Goal: Task Accomplishment & Management: Use online tool/utility

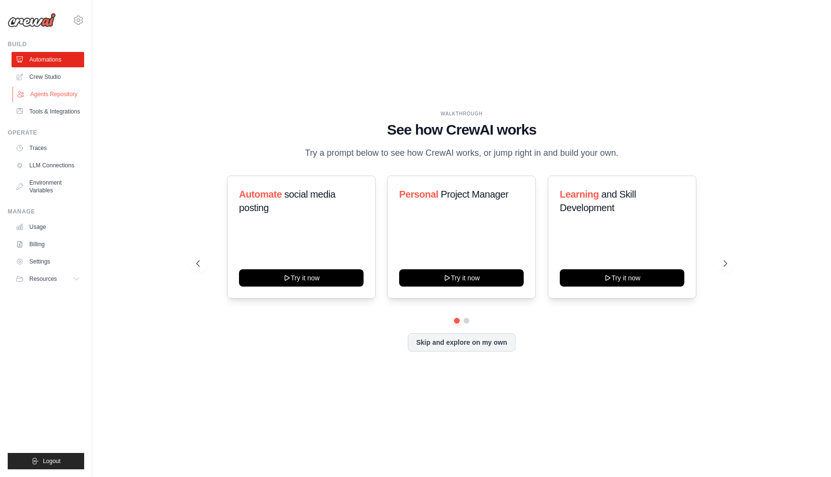
click at [58, 94] on link "Agents Repository" at bounding box center [49, 94] width 73 height 15
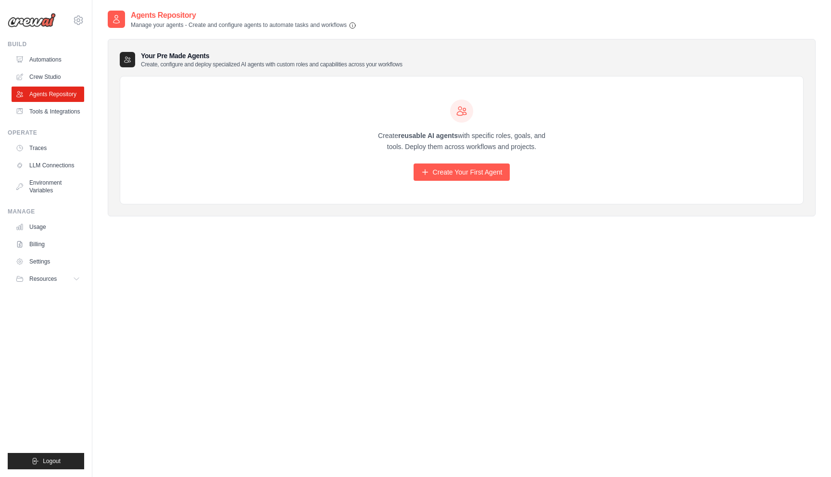
click at [231, 112] on div "Create reusable AI agents with specific roles, goals, and tools. Deploy them ac…" at bounding box center [461, 140] width 683 height 128
click at [55, 76] on link "Crew Studio" at bounding box center [49, 76] width 73 height 15
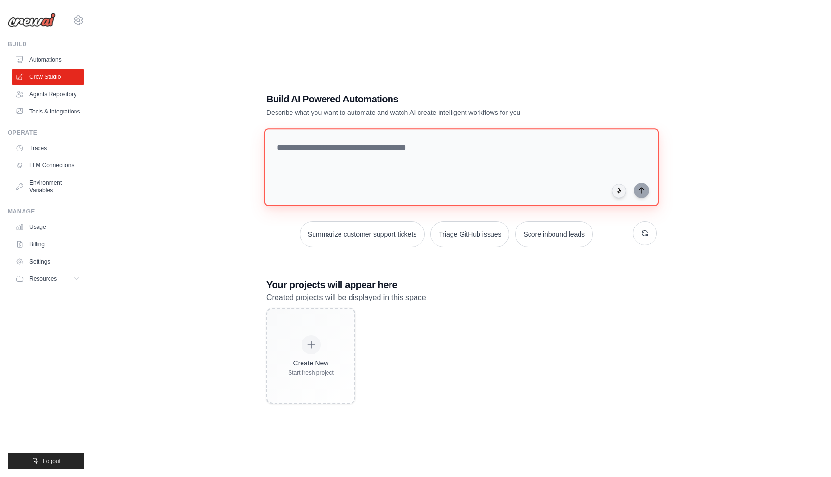
click at [363, 180] on textarea at bounding box center [462, 167] width 394 height 78
click at [375, 238] on button "Summarize customer support tickets" at bounding box center [362, 234] width 125 height 26
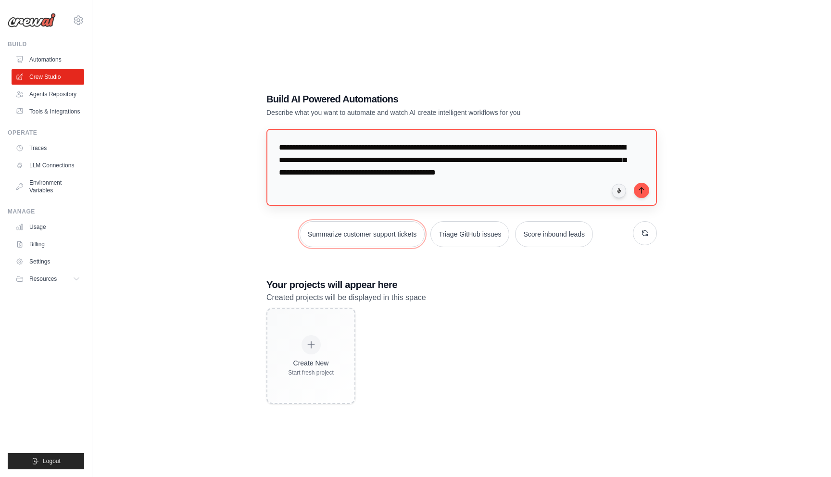
scroll to position [17, 0]
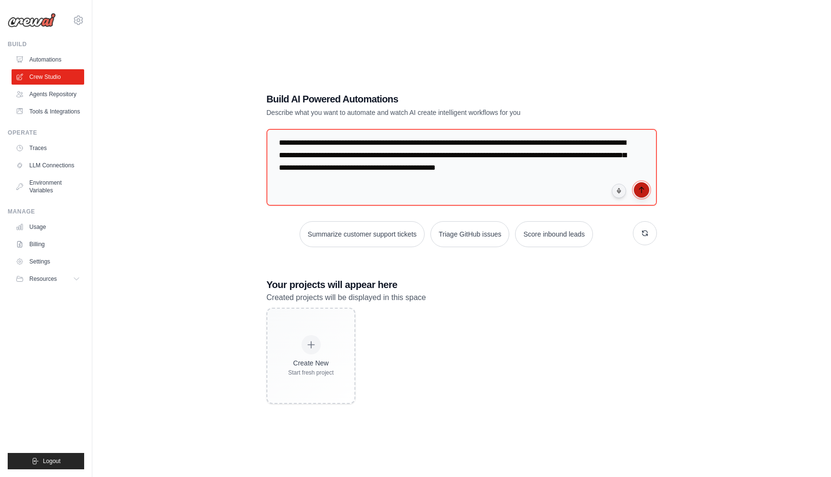
click at [645, 194] on button "submit" at bounding box center [641, 189] width 15 height 15
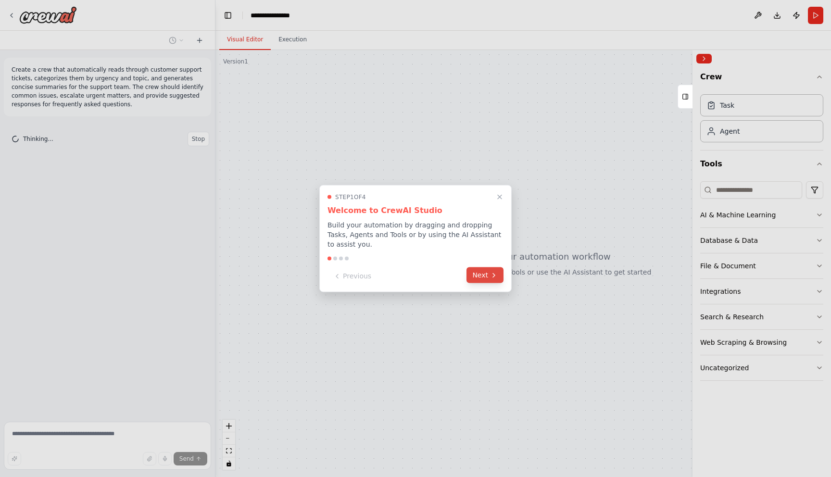
click at [482, 274] on button "Next" at bounding box center [485, 275] width 37 height 16
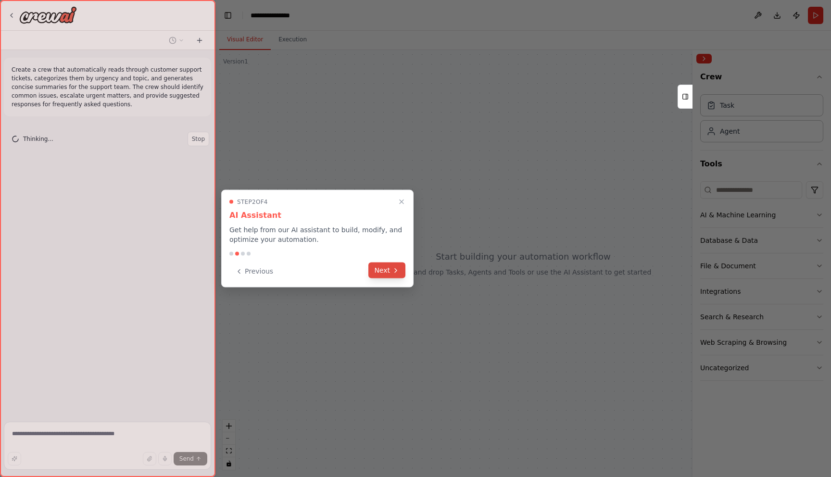
click at [382, 274] on button "Next" at bounding box center [386, 271] width 37 height 16
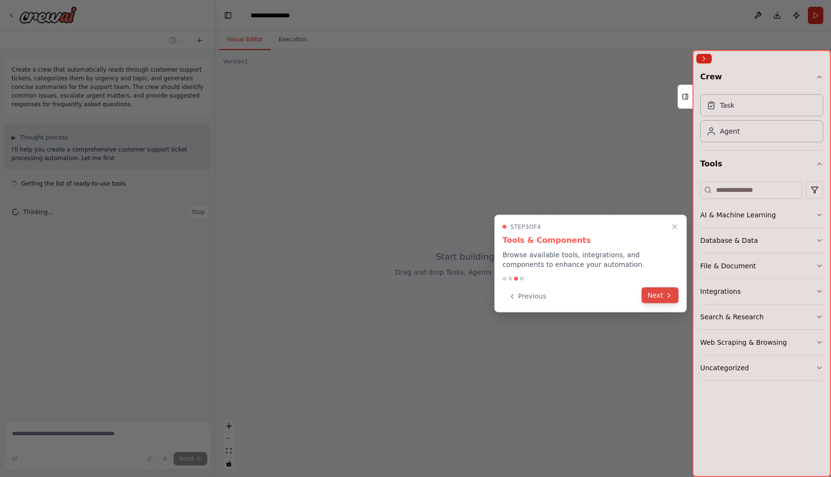
click at [656, 297] on button "Next" at bounding box center [660, 296] width 37 height 16
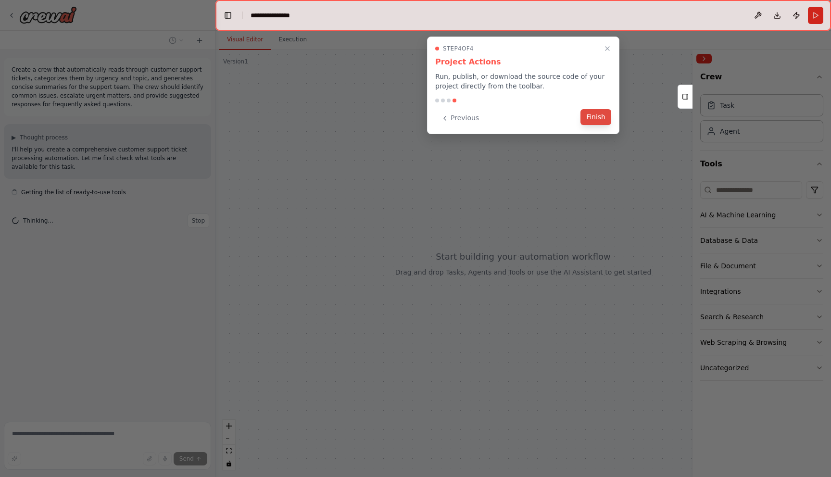
click at [597, 116] on button "Finish" at bounding box center [596, 117] width 31 height 16
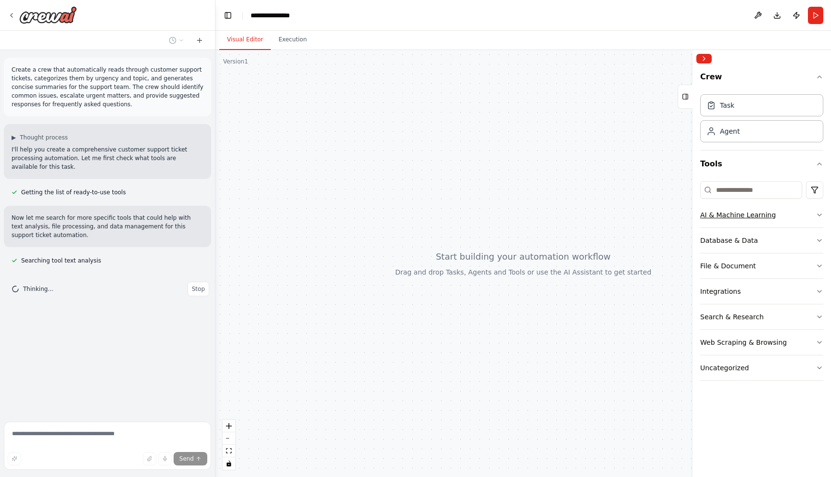
click at [815, 218] on button "AI & Machine Learning" at bounding box center [761, 215] width 123 height 25
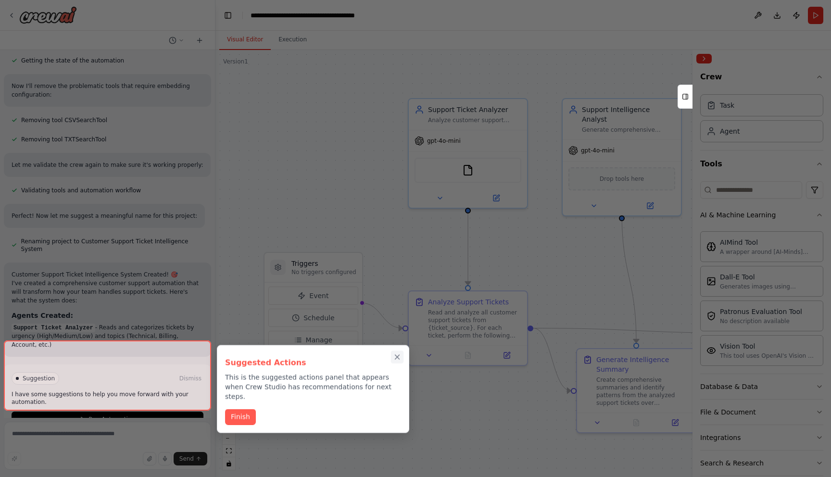
click at [397, 353] on icon "Close walkthrough" at bounding box center [397, 357] width 9 height 9
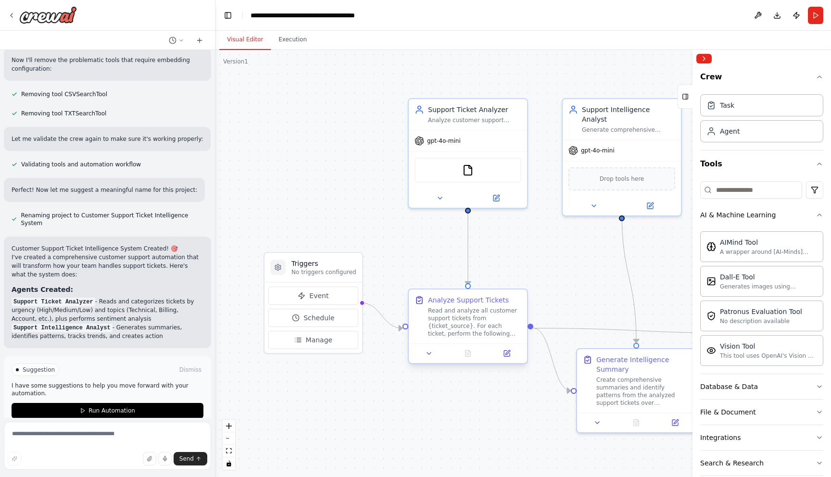
click at [491, 316] on div "Read and analyze all customer support tickets from {ticket_source}. For each ti…" at bounding box center [474, 322] width 93 height 31
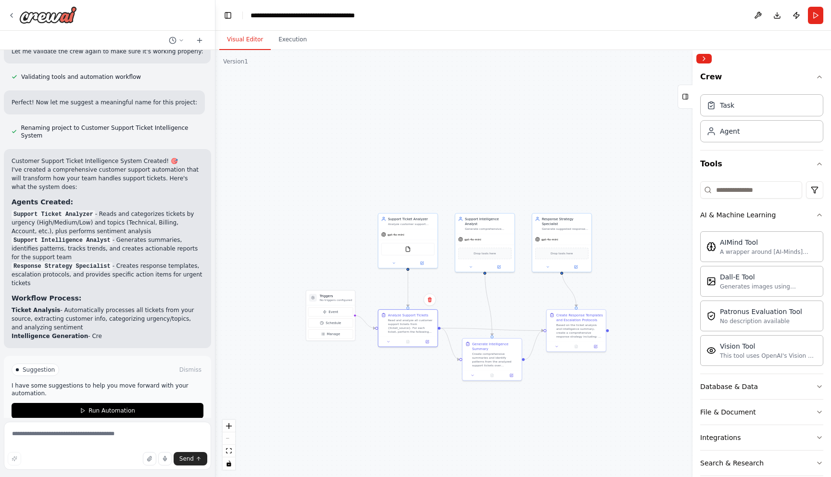
drag, startPoint x: 617, startPoint y: 302, endPoint x: 460, endPoint y: 289, distance: 157.3
click at [460, 289] on div ".deletable-edge-delete-btn { width: 20px; height: 20px; border: 0px solid #ffff…" at bounding box center [523, 263] width 616 height 427
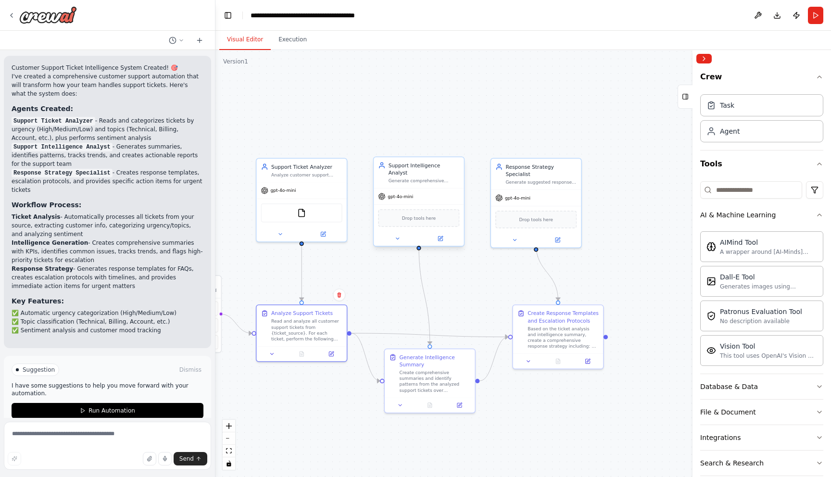
click at [423, 191] on div "gpt-4o-mini" at bounding box center [419, 197] width 90 height 16
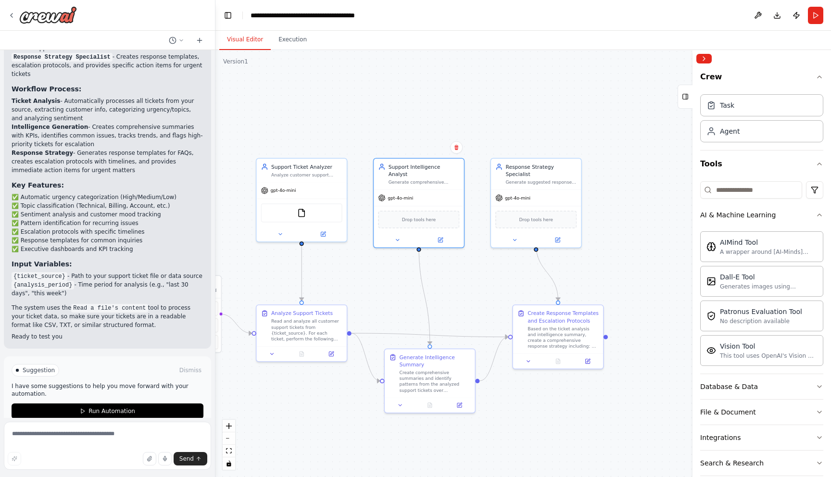
scroll to position [990, 0]
click at [419, 191] on div "gpt-4o-mini" at bounding box center [419, 197] width 90 height 16
click at [291, 193] on div "gpt-4o-mini" at bounding box center [301, 189] width 90 height 16
click at [288, 175] on div "Analyze customer support tickets from {ticket_source} to categorize them by urg…" at bounding box center [306, 173] width 71 height 6
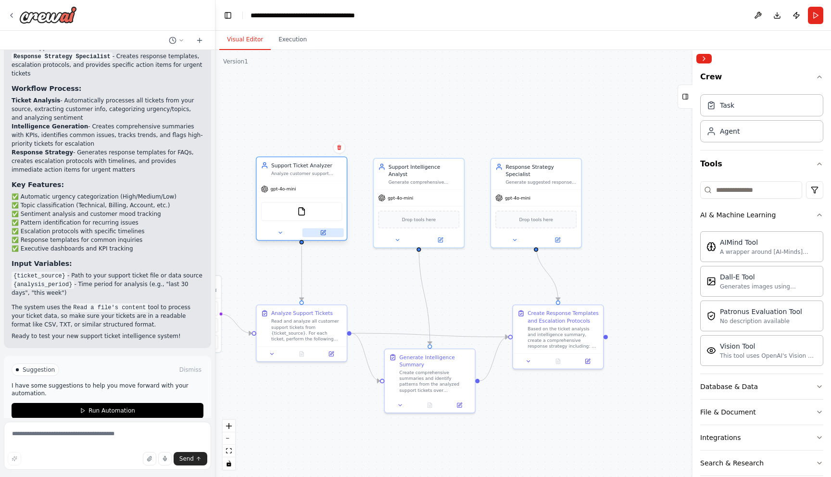
click at [326, 234] on icon at bounding box center [323, 233] width 6 height 6
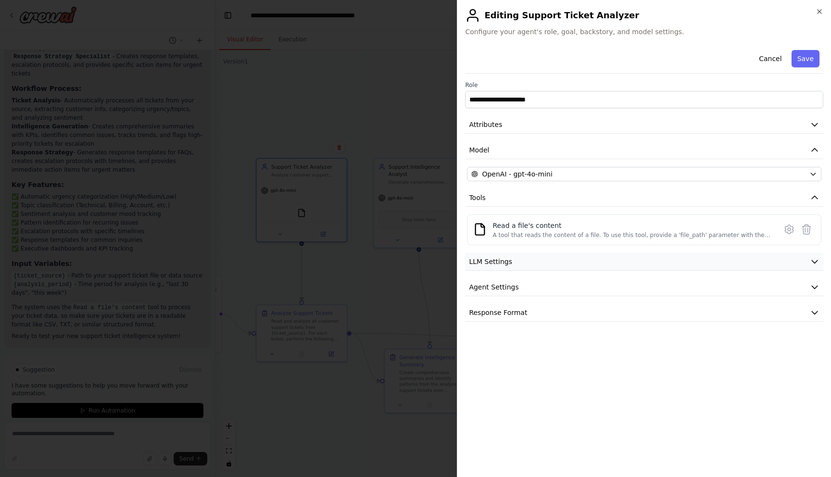
click at [549, 269] on button "LLM Settings" at bounding box center [644, 262] width 358 height 18
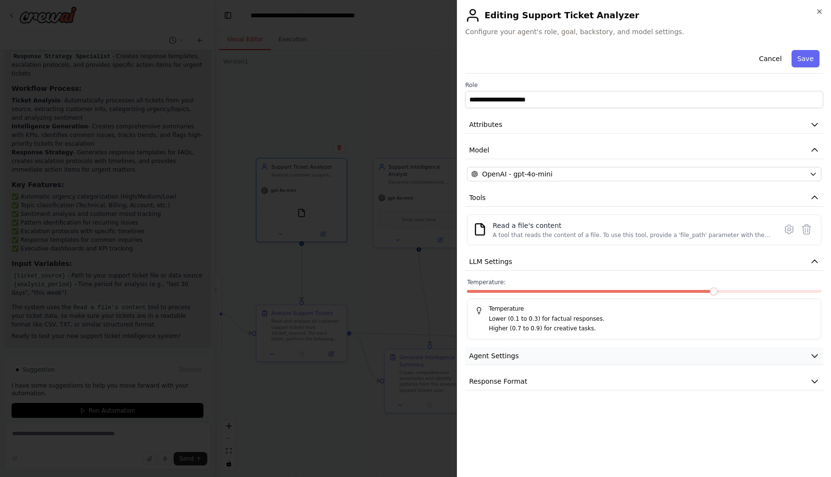
click at [523, 351] on button "Agent Settings" at bounding box center [644, 356] width 358 height 18
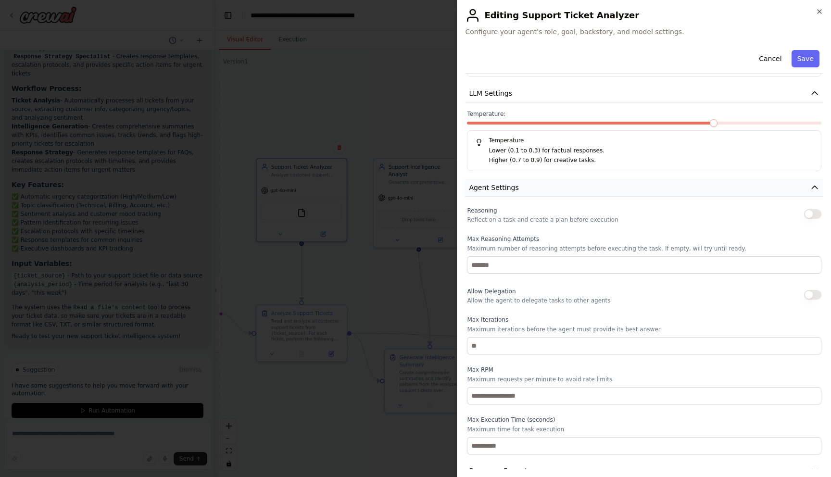
scroll to position [187, 0]
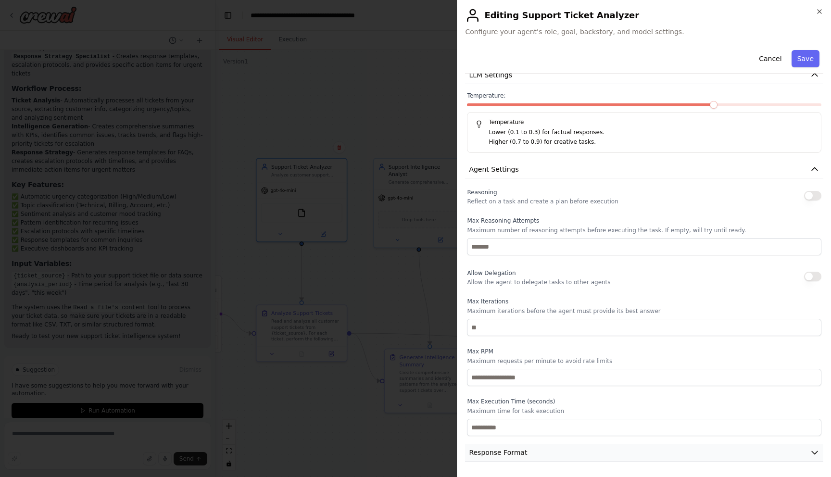
click at [491, 457] on span "Response Format" at bounding box center [498, 453] width 58 height 10
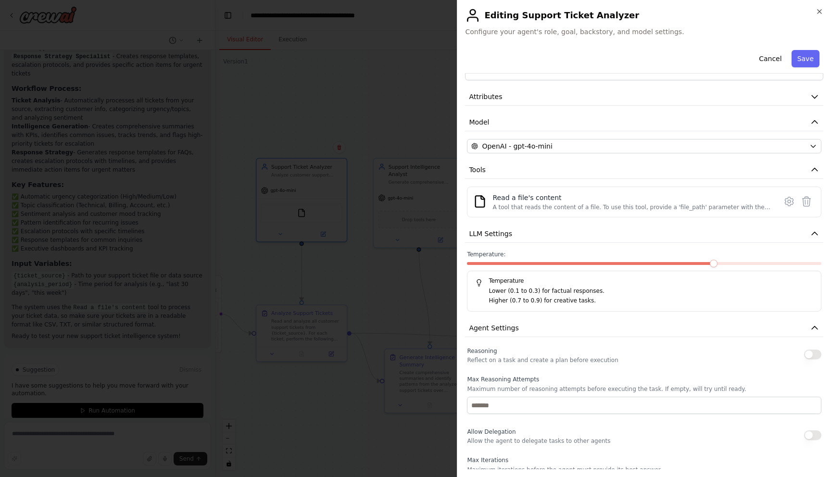
scroll to position [0, 0]
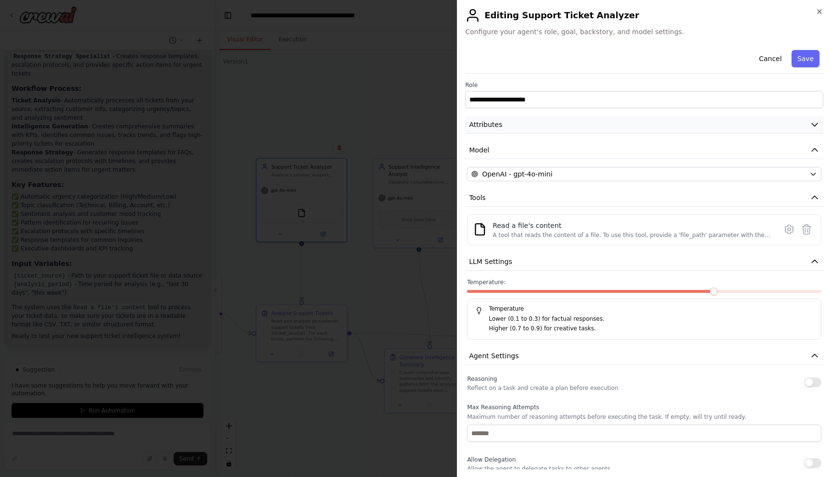
click at [641, 125] on button "Attributes" at bounding box center [644, 125] width 358 height 18
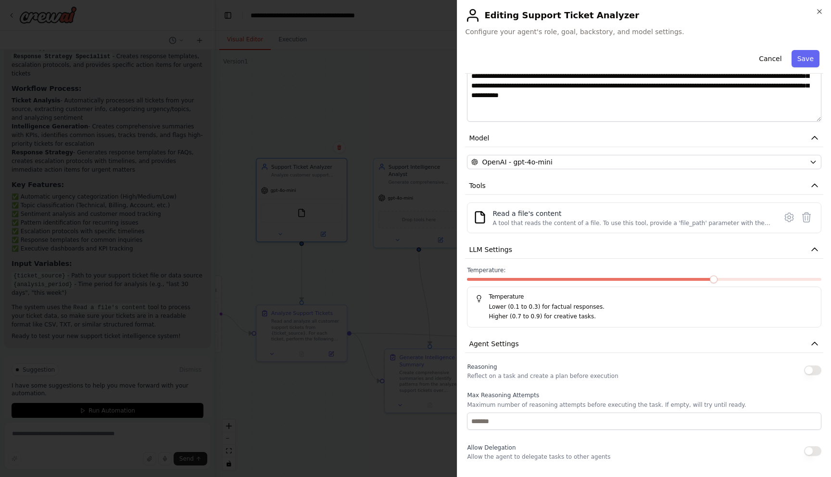
scroll to position [178, 0]
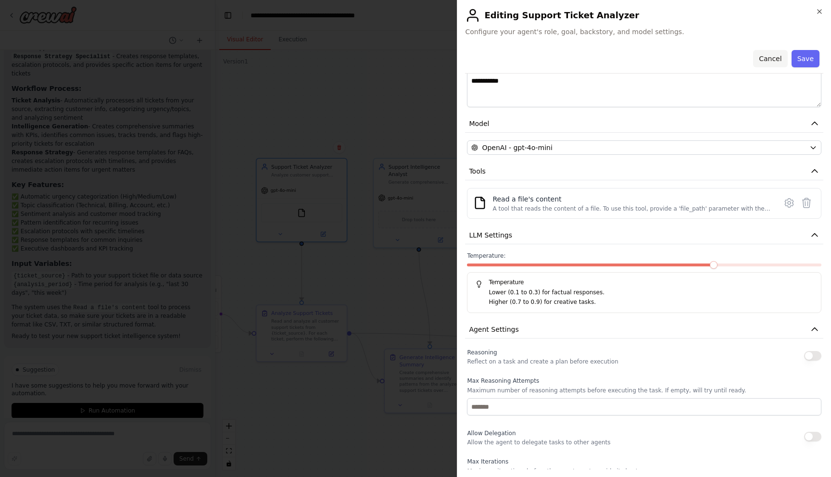
click at [780, 56] on button "Cancel" at bounding box center [770, 58] width 34 height 17
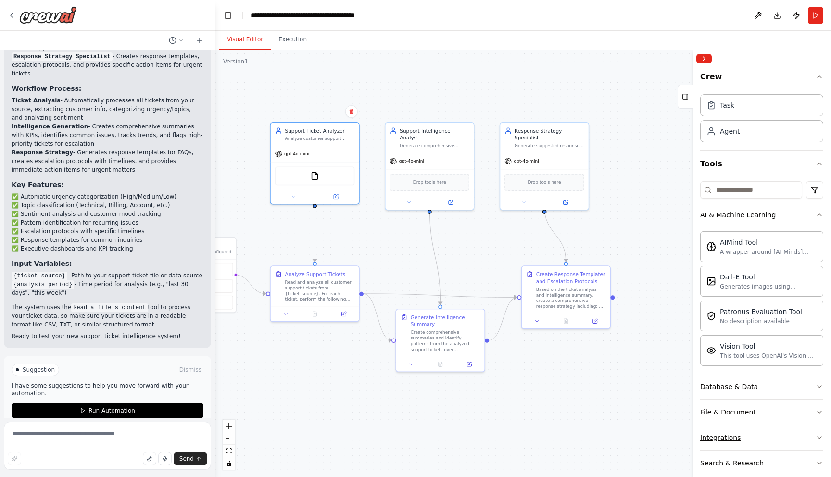
click at [730, 439] on div "Integrations" at bounding box center [720, 438] width 40 height 10
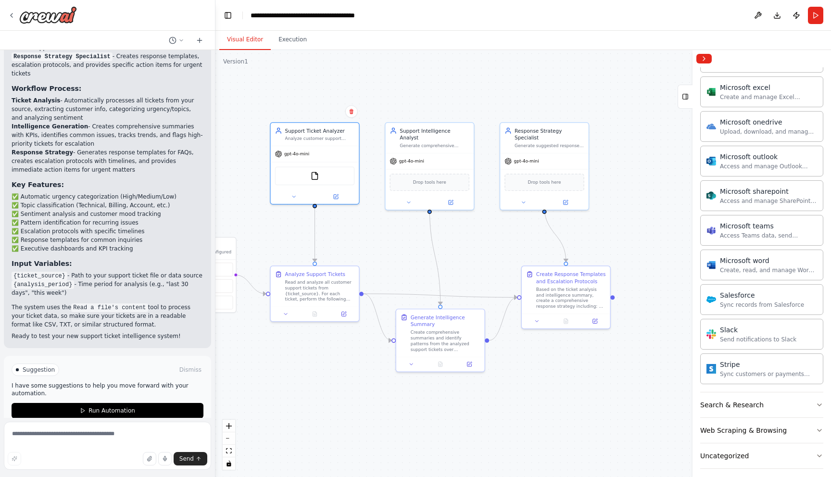
scroll to position [662, 0]
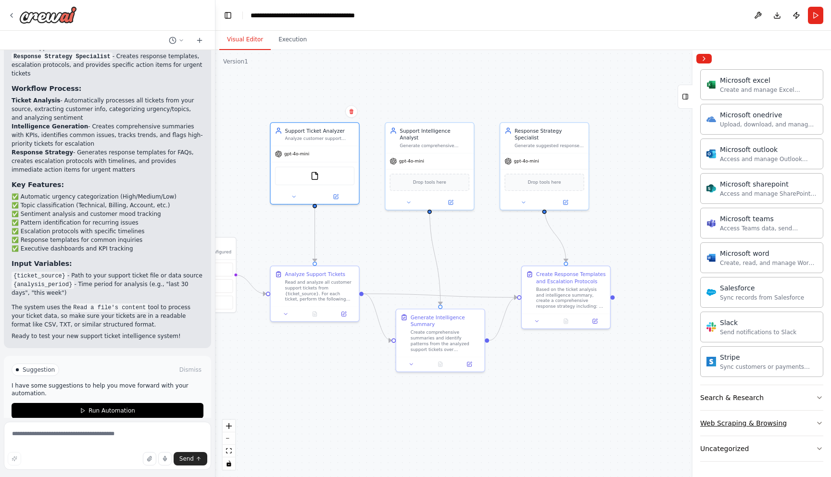
click at [740, 424] on div "Web Scraping & Browsing" at bounding box center [743, 423] width 87 height 10
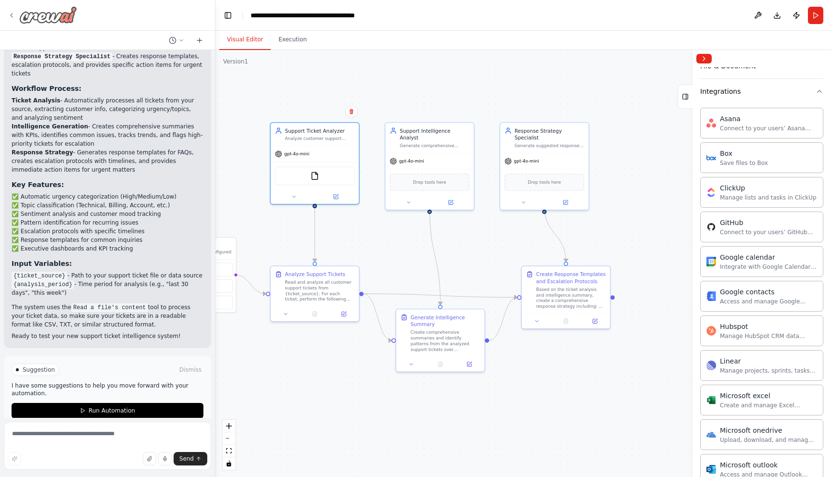
click at [14, 14] on icon at bounding box center [12, 16] width 8 height 8
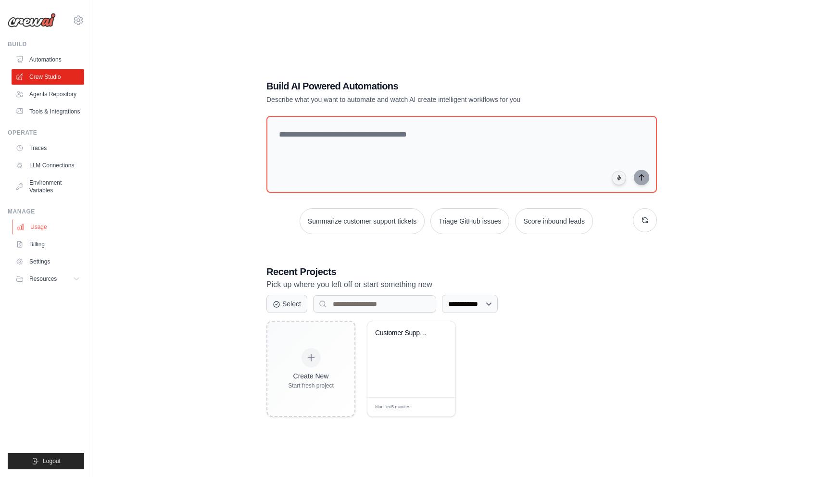
click at [47, 231] on link "Usage" at bounding box center [49, 226] width 73 height 15
click at [47, 95] on link "Agents Repository" at bounding box center [49, 94] width 73 height 15
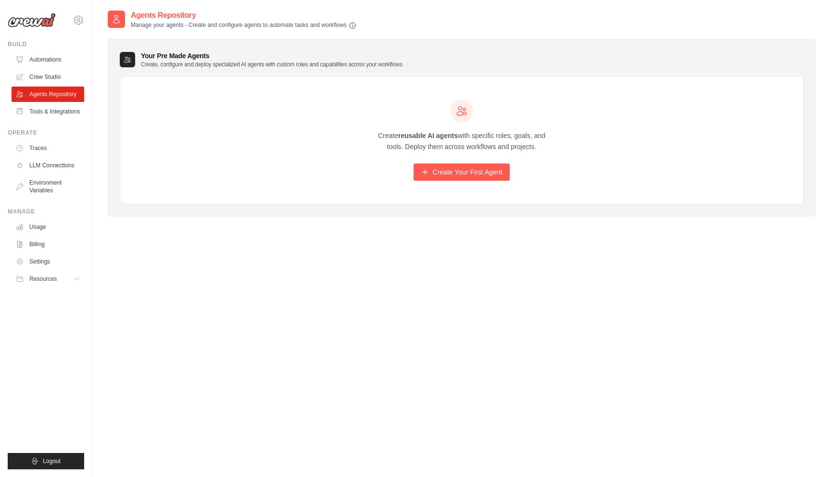
click at [52, 123] on ul "Build Automations Crew Studio Agents Repository Tools & Integrations" at bounding box center [46, 254] width 76 height 429
click at [49, 114] on link "Tools & Integrations" at bounding box center [49, 111] width 73 height 15
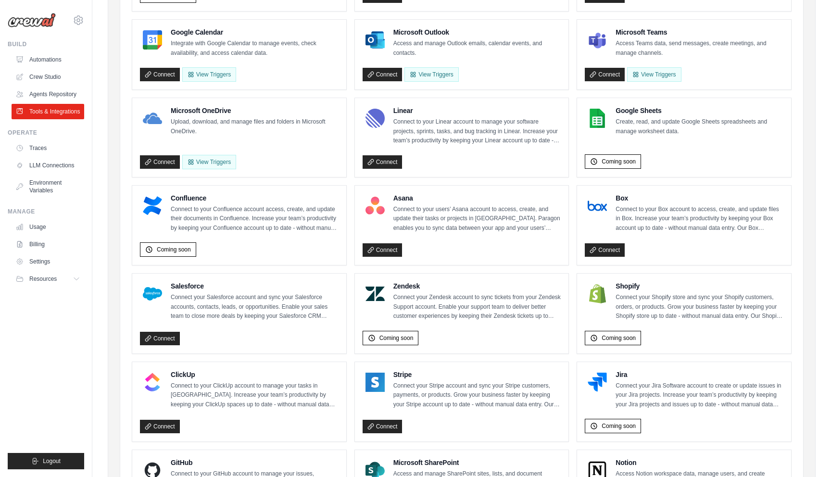
scroll to position [200, 0]
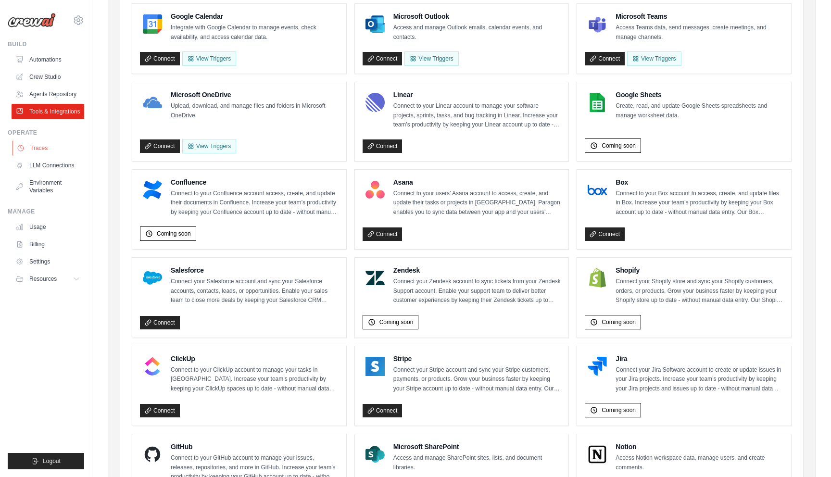
click at [42, 148] on link "Traces" at bounding box center [49, 147] width 73 height 15
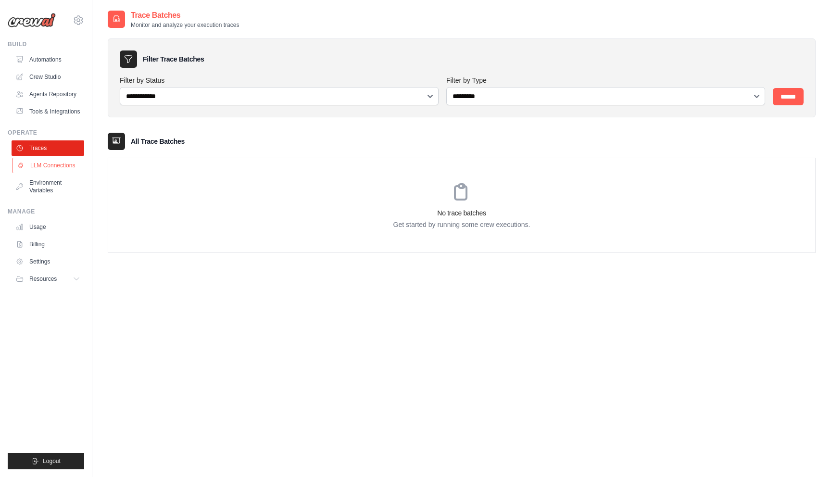
click at [51, 166] on link "LLM Connections" at bounding box center [49, 165] width 73 height 15
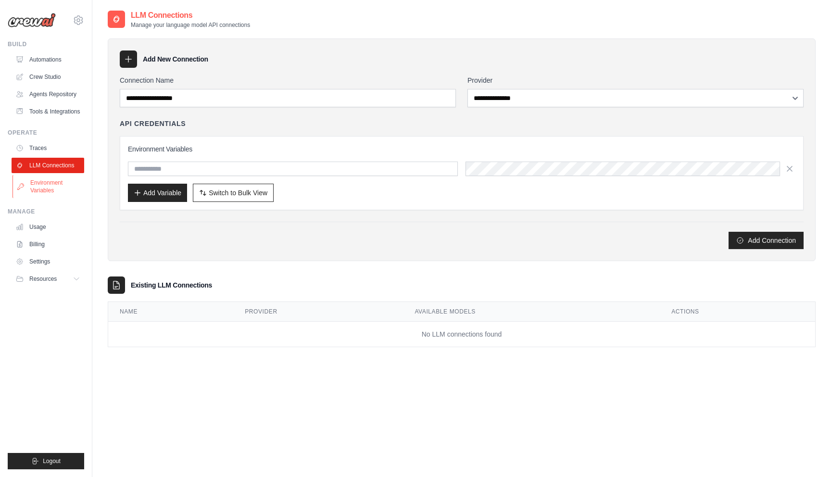
click at [47, 190] on link "Environment Variables" at bounding box center [49, 186] width 73 height 23
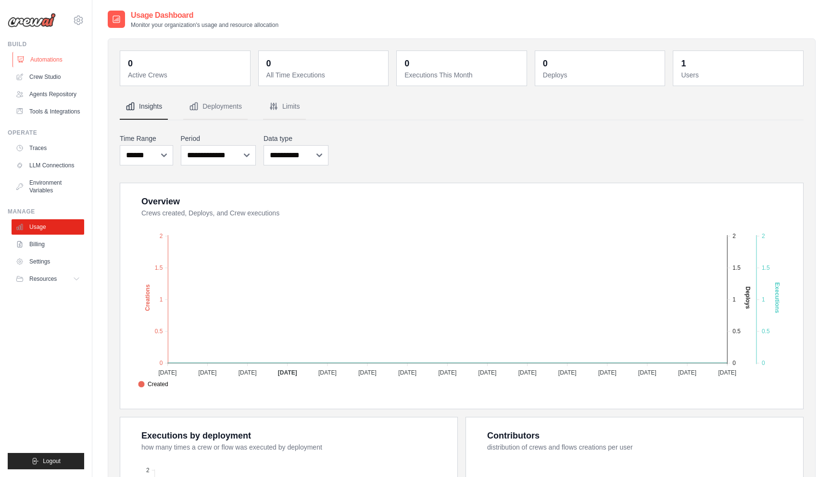
click at [45, 64] on link "Automations" at bounding box center [49, 59] width 73 height 15
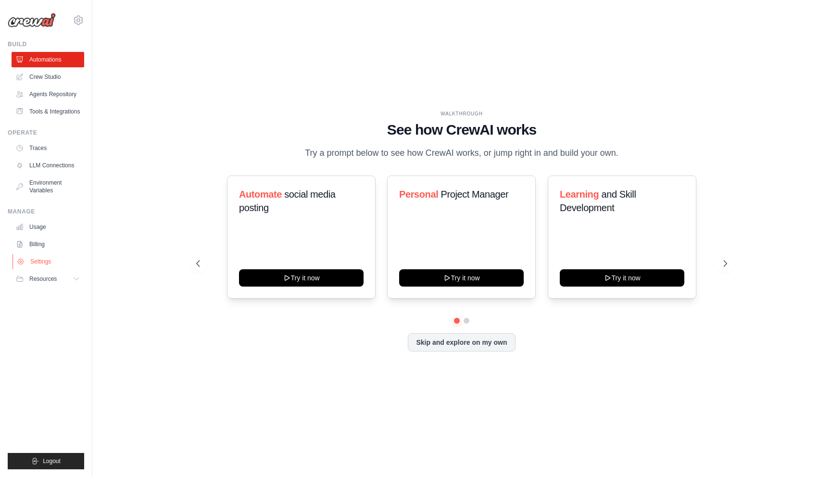
click at [48, 267] on link "Settings" at bounding box center [49, 261] width 73 height 15
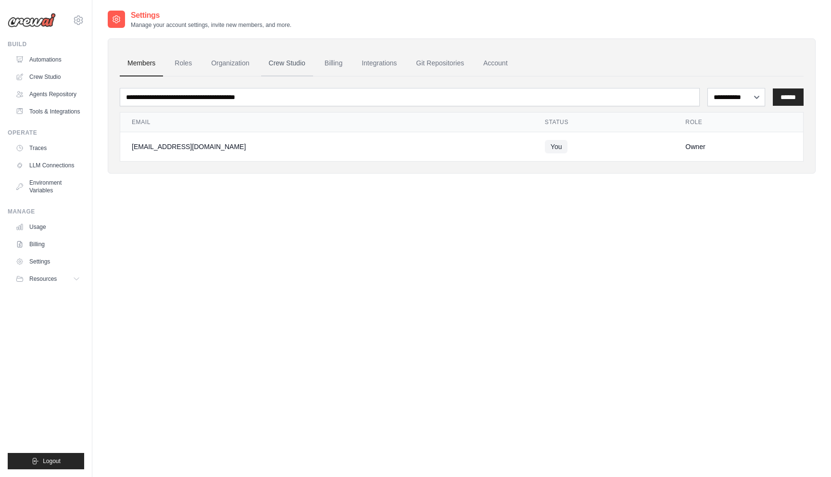
click at [276, 63] on link "Crew Studio" at bounding box center [287, 64] width 52 height 26
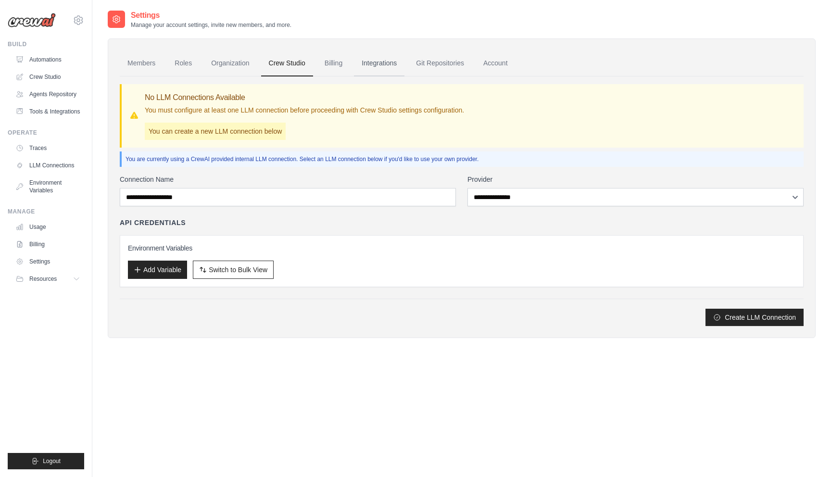
click at [387, 66] on link "Integrations" at bounding box center [379, 64] width 51 height 26
